Goal: Information Seeking & Learning: Find specific fact

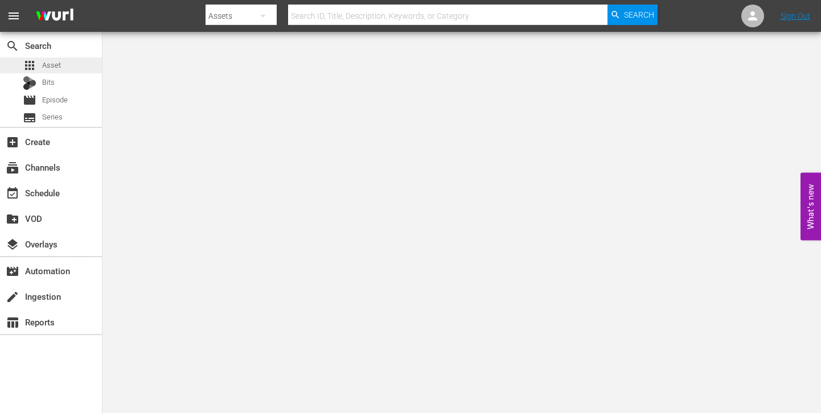
click at [60, 68] on span "Asset" at bounding box center [51, 65] width 19 height 11
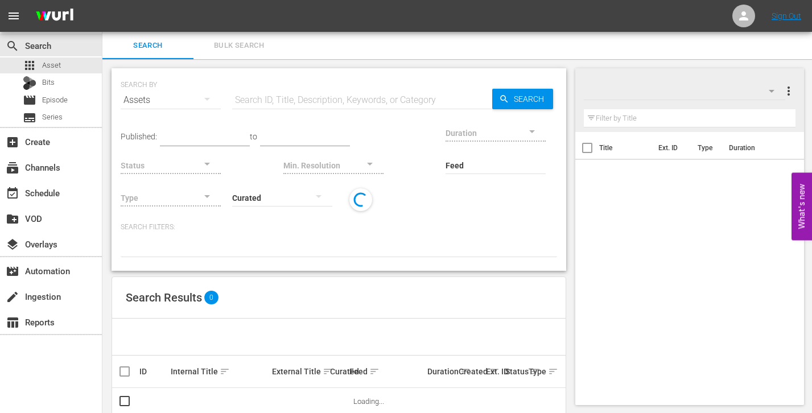
click at [350, 97] on input "text" at bounding box center [362, 99] width 260 height 27
paste input "105876"
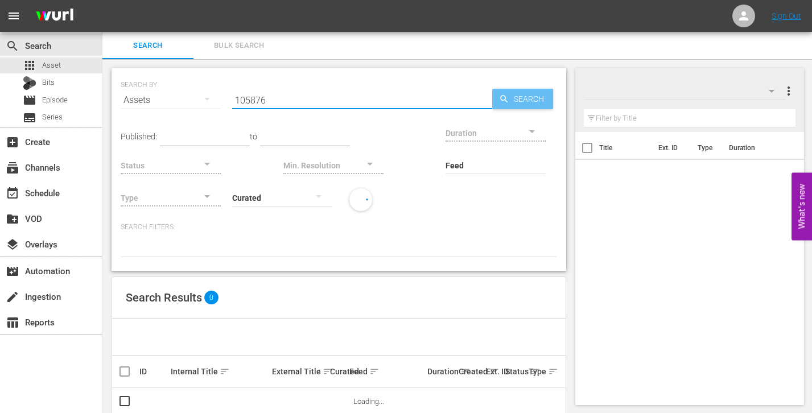
type input "105876"
click at [508, 103] on icon "button" at bounding box center [504, 99] width 10 height 10
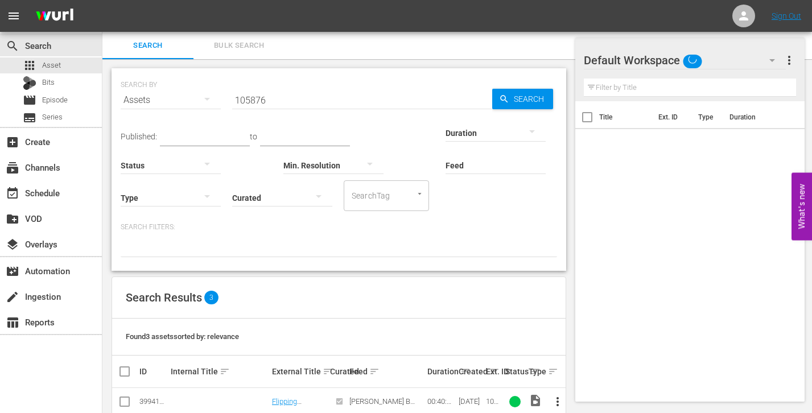
scroll to position [79, 0]
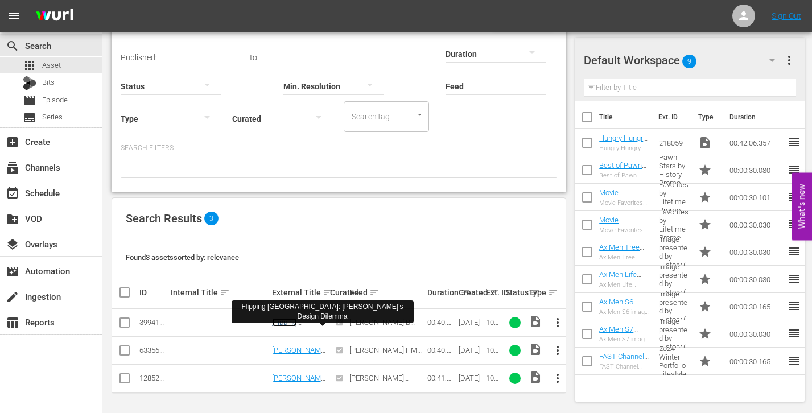
click at [302, 324] on link "Flipping [GEOGRAPHIC_DATA]: [PERSON_NAME]'s Design Dilemma" at bounding box center [299, 343] width 55 height 51
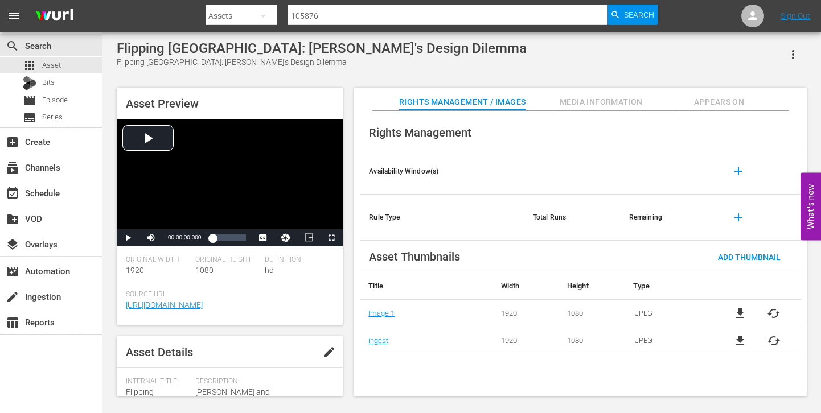
click at [592, 98] on span "Media Information" at bounding box center [600, 102] width 85 height 14
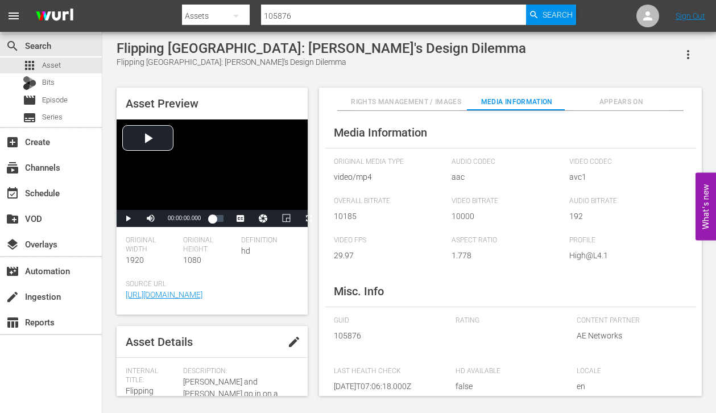
click at [304, 80] on div "Flipping [GEOGRAPHIC_DATA]: [PERSON_NAME]'s Design [PERSON_NAME] [GEOGRAPHIC_DA…" at bounding box center [409, 215] width 597 height 350
click at [66, 66] on div "apps Asset" at bounding box center [51, 65] width 102 height 16
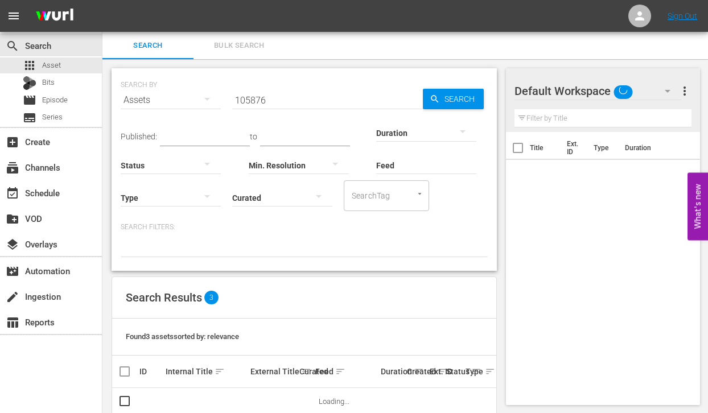
click at [287, 86] on div "Search ID, Title, Description, Keywords, or Category" at bounding box center [327, 93] width 191 height 27
click at [281, 100] on input "105876" at bounding box center [327, 99] width 191 height 27
paste input "2442"
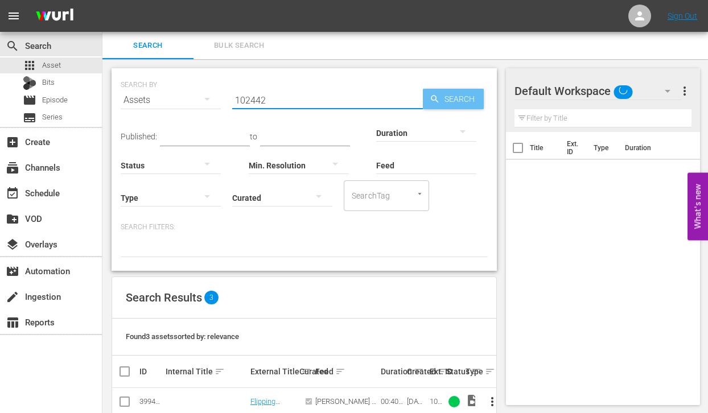
click at [455, 102] on span "Search" at bounding box center [462, 99] width 44 height 20
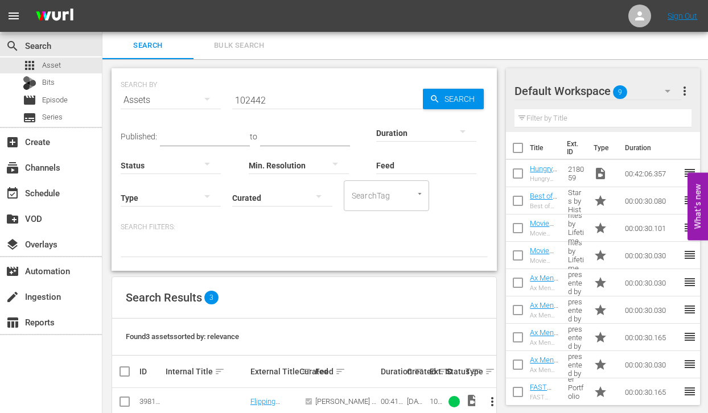
click at [279, 104] on input "102442" at bounding box center [327, 99] width 191 height 27
paste input "48671"
click at [456, 96] on span "Search" at bounding box center [462, 99] width 44 height 20
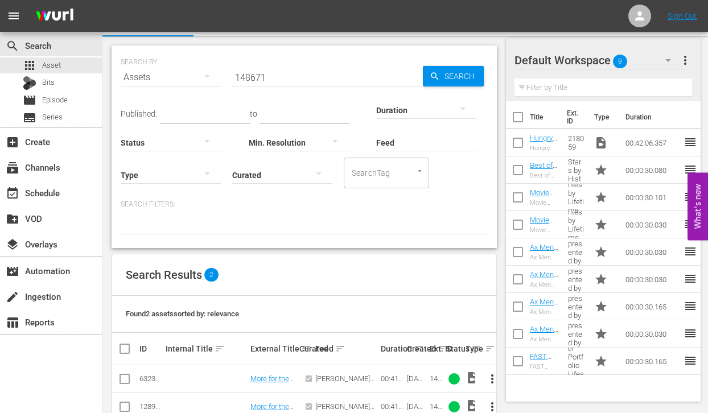
scroll to position [51, 0]
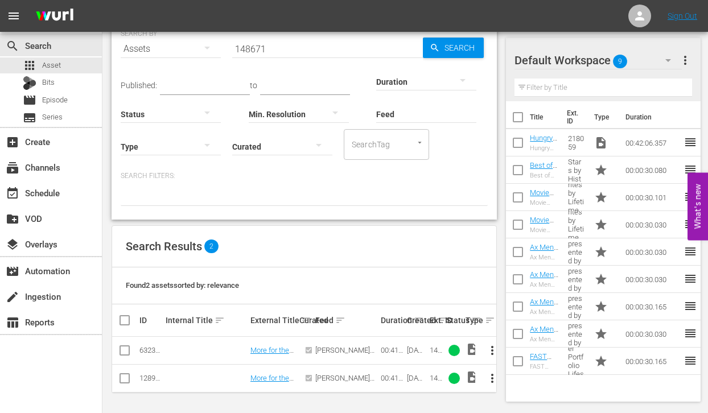
click at [322, 43] on input "148671" at bounding box center [327, 48] width 191 height 27
click at [322, 39] on input "148671" at bounding box center [327, 48] width 191 height 27
paste input "148675"
drag, startPoint x: 333, startPoint y: 46, endPoint x: 228, endPoint y: 47, distance: 105.9
click at [228, 47] on div "SEARCH BY Search By Assets Search ID, Title, Description, Keywords, or Category…" at bounding box center [304, 42] width 367 height 41
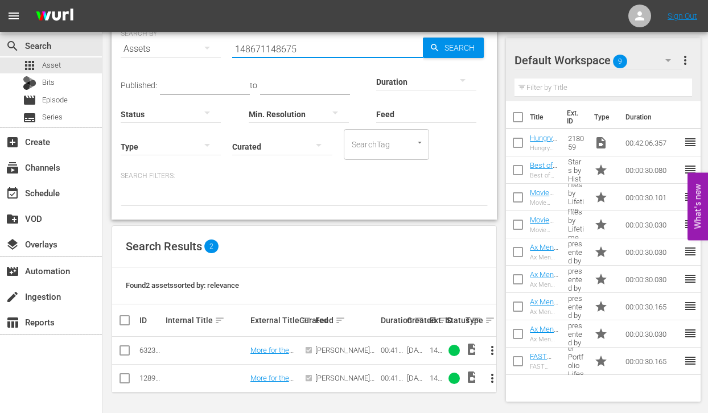
paste input "text"
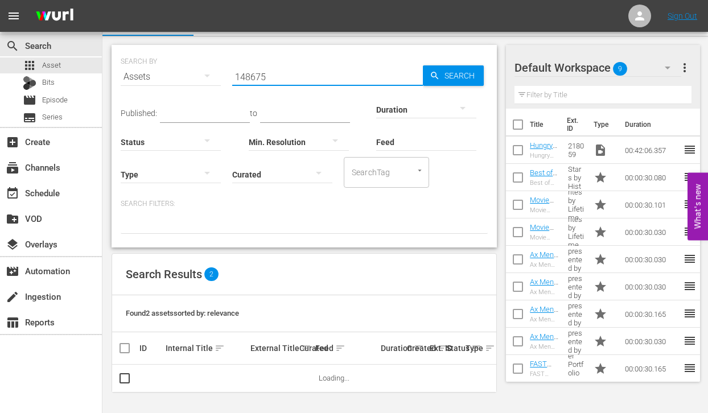
scroll to position [23, 0]
type input "148675"
click at [444, 74] on span "Search" at bounding box center [462, 76] width 44 height 20
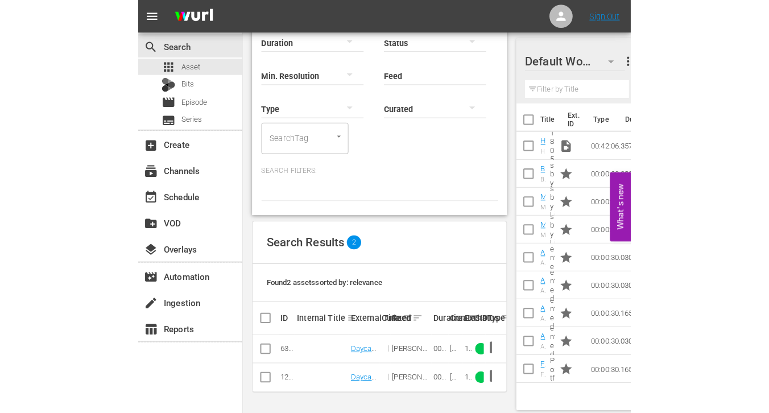
scroll to position [51, 0]
